Goal: Task Accomplishment & Management: Manage account settings

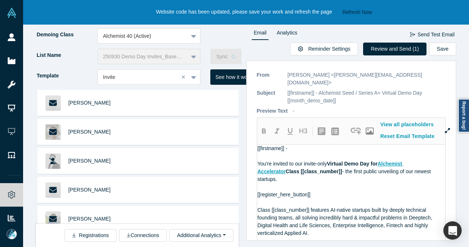
click at [348, 11] on button "Refresh Now" at bounding box center [357, 12] width 35 height 9
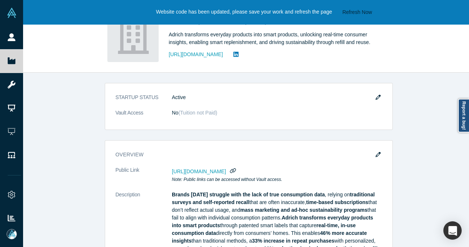
click at [352, 11] on button "Refresh Now" at bounding box center [357, 12] width 35 height 9
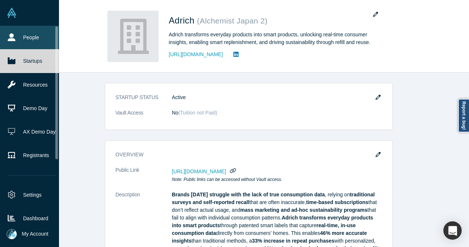
click at [11, 36] on icon at bounding box center [12, 37] width 8 height 8
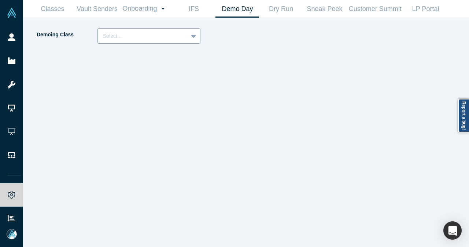
click at [198, 37] on div at bounding box center [194, 35] width 12 height 13
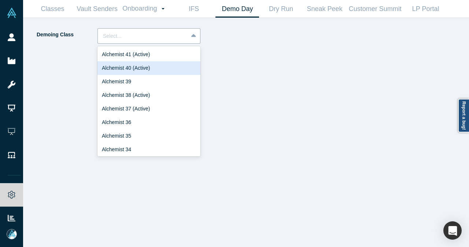
click at [164, 68] on div "Alchemist 40 (Active)" at bounding box center [148, 68] width 103 height 14
